Goal: Transaction & Acquisition: Book appointment/travel/reservation

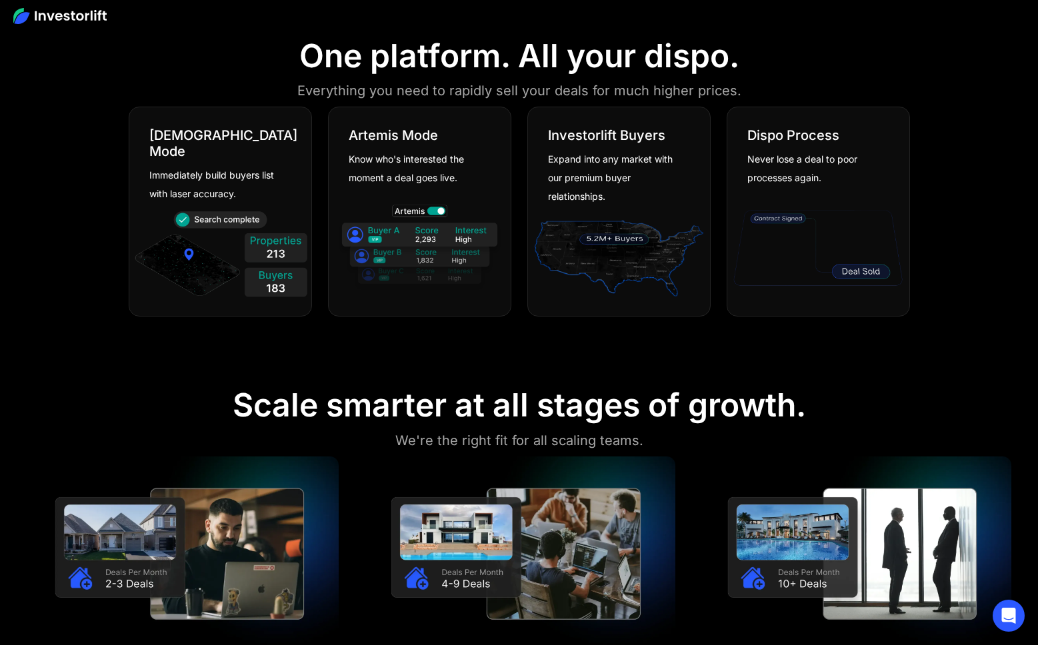
scroll to position [320, 0]
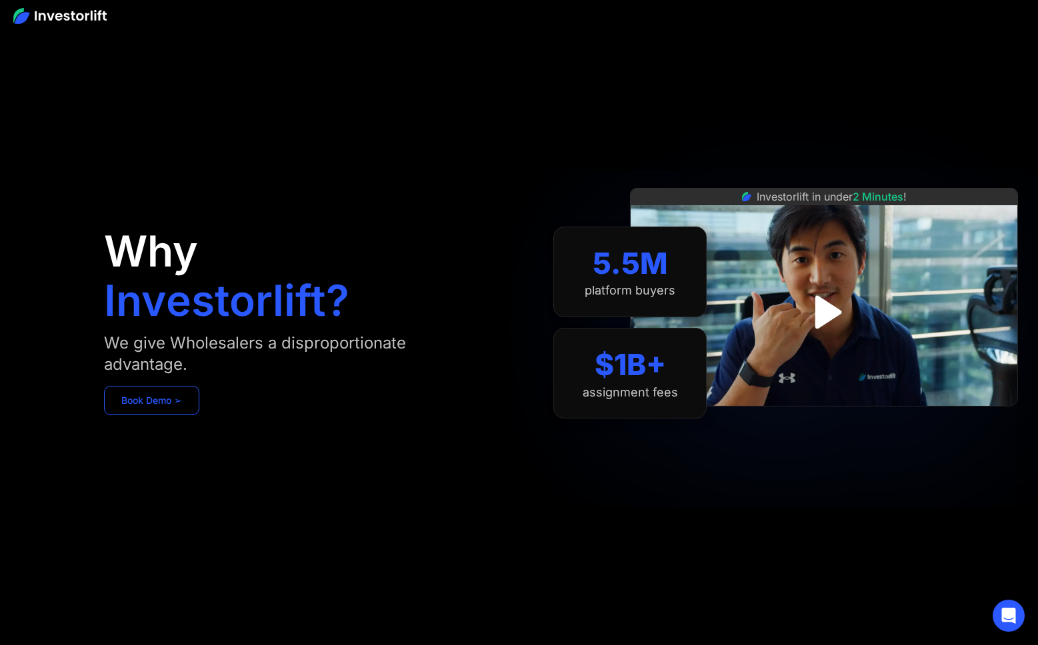
click at [168, 401] on link "Book Demo ➢" at bounding box center [151, 400] width 95 height 29
click at [774, 97] on div "Investorlift in under 2 Minutes !" at bounding box center [824, 322] width 388 height 645
click at [194, 411] on link "Book Demo ➢" at bounding box center [151, 400] width 95 height 29
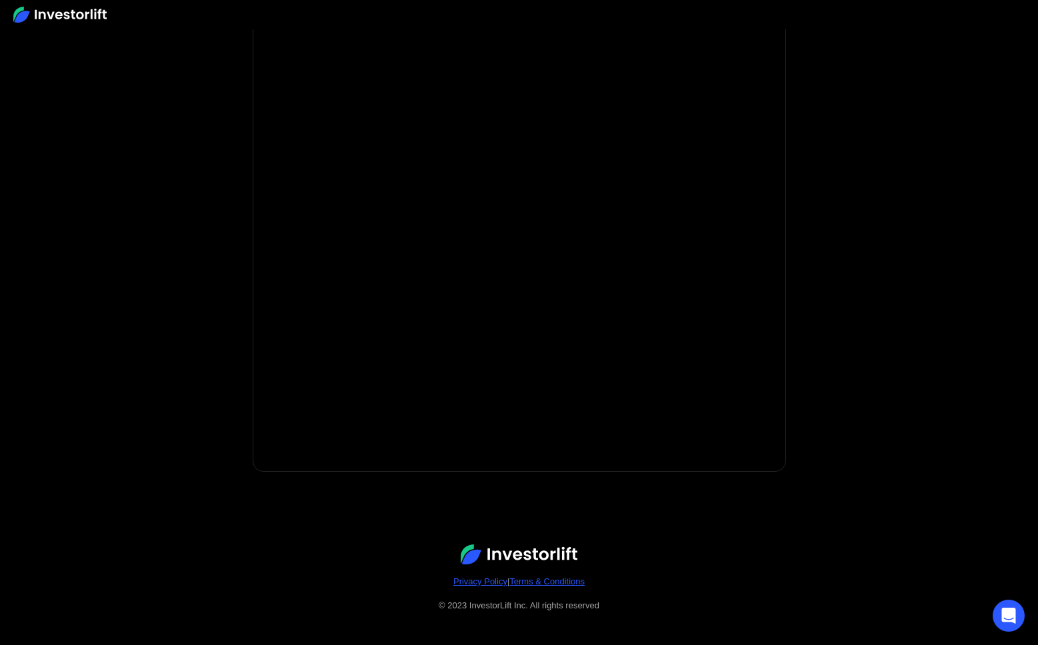
scroll to position [153, 0]
